Goal: Navigation & Orientation: Understand site structure

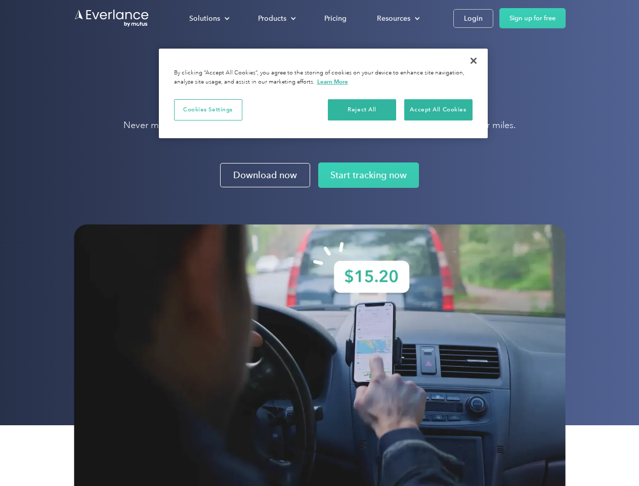
click at [319, 243] on img at bounding box center [320, 367] width 492 height 287
click at [209, 18] on div "Solutions" at bounding box center [204, 18] width 31 height 13
click at [276, 18] on div "Products" at bounding box center [272, 18] width 28 height 13
click at [397, 18] on div "Resources" at bounding box center [393, 18] width 33 height 13
click at [208, 109] on button "Cookies Settings" at bounding box center [208, 109] width 68 height 21
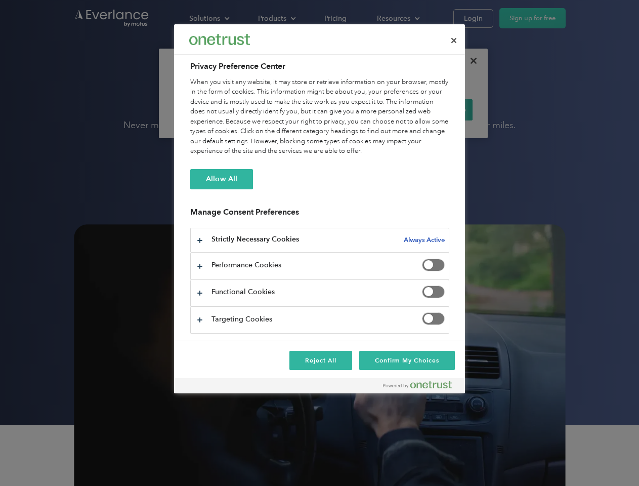
click at [362, 109] on div "When you visit any website, it may store or retrieve information on your browse…" at bounding box center [319, 116] width 259 height 79
click at [438, 109] on div "When you visit any website, it may store or retrieve information on your browse…" at bounding box center [319, 116] width 259 height 79
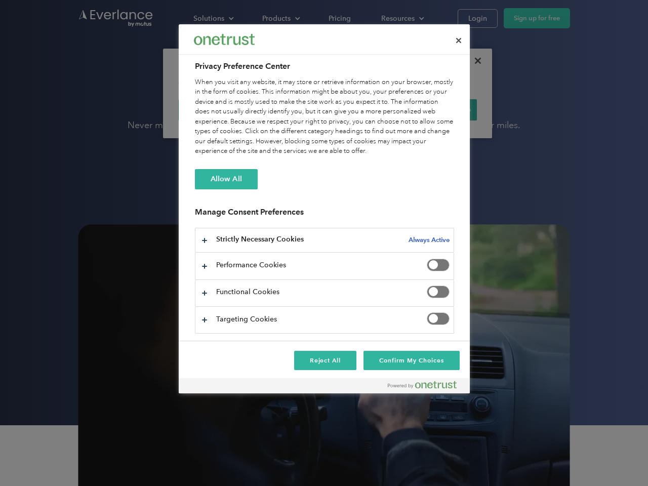
click at [474, 61] on div at bounding box center [324, 243] width 648 height 486
